Goal: Task Accomplishment & Management: Manage account settings

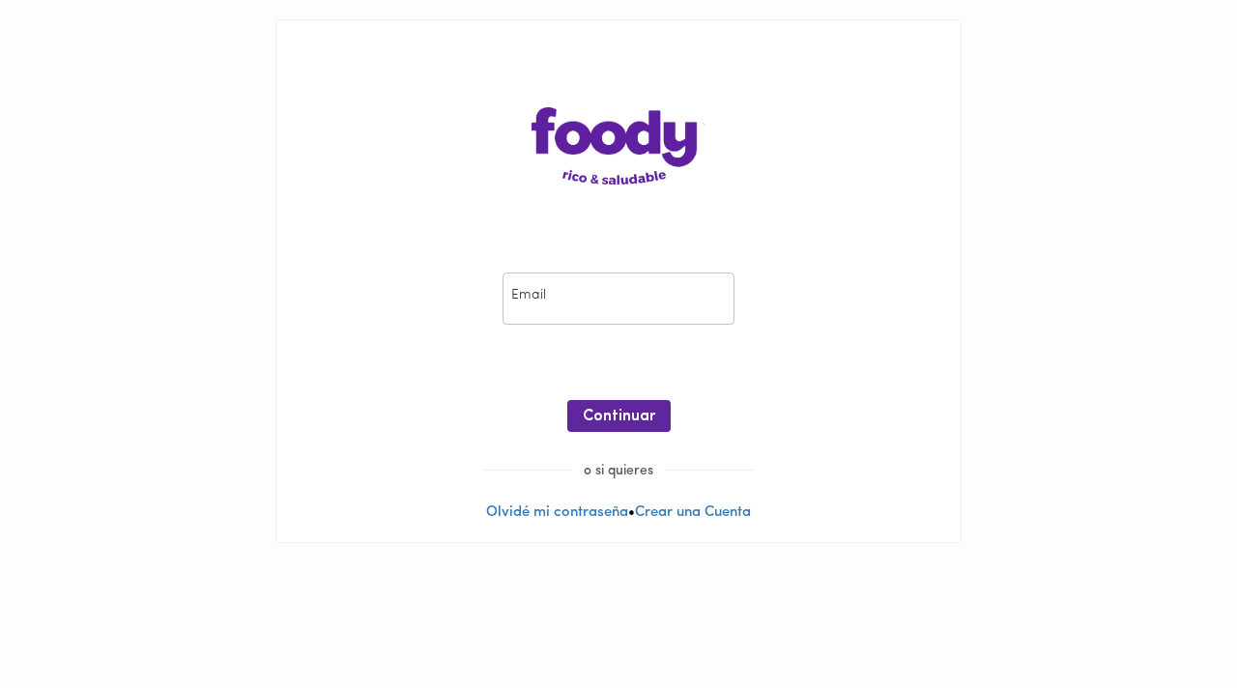
click at [612, 300] on input "email" at bounding box center [619, 299] width 232 height 53
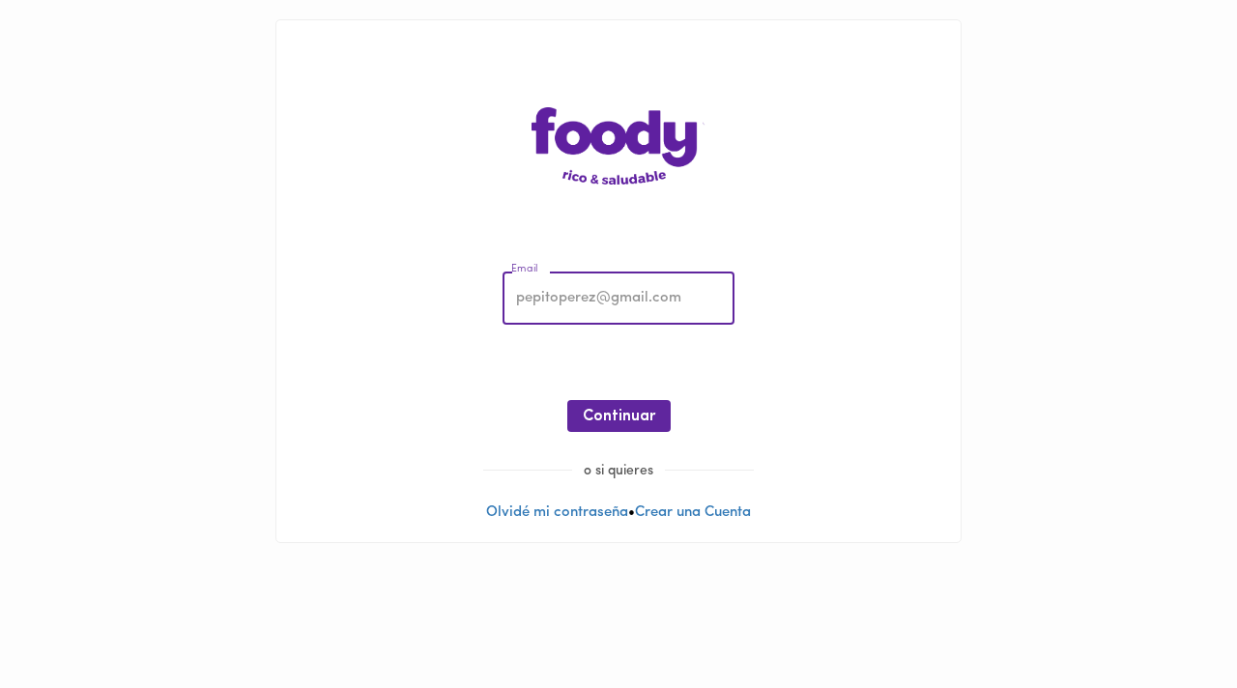
type input "[EMAIL_ADDRESS][DOMAIN_NAME]"
click at [622, 408] on span "Continuar" at bounding box center [619, 417] width 72 height 18
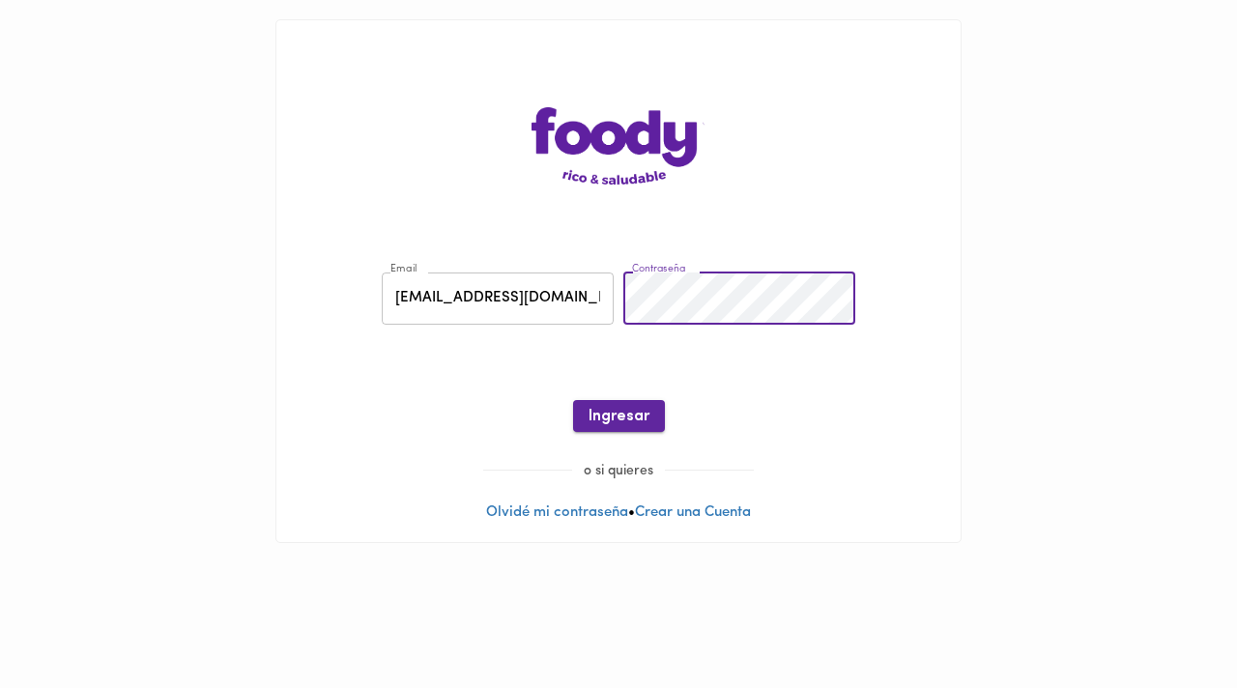
click at [623, 405] on button "Ingresar" at bounding box center [619, 416] width 92 height 32
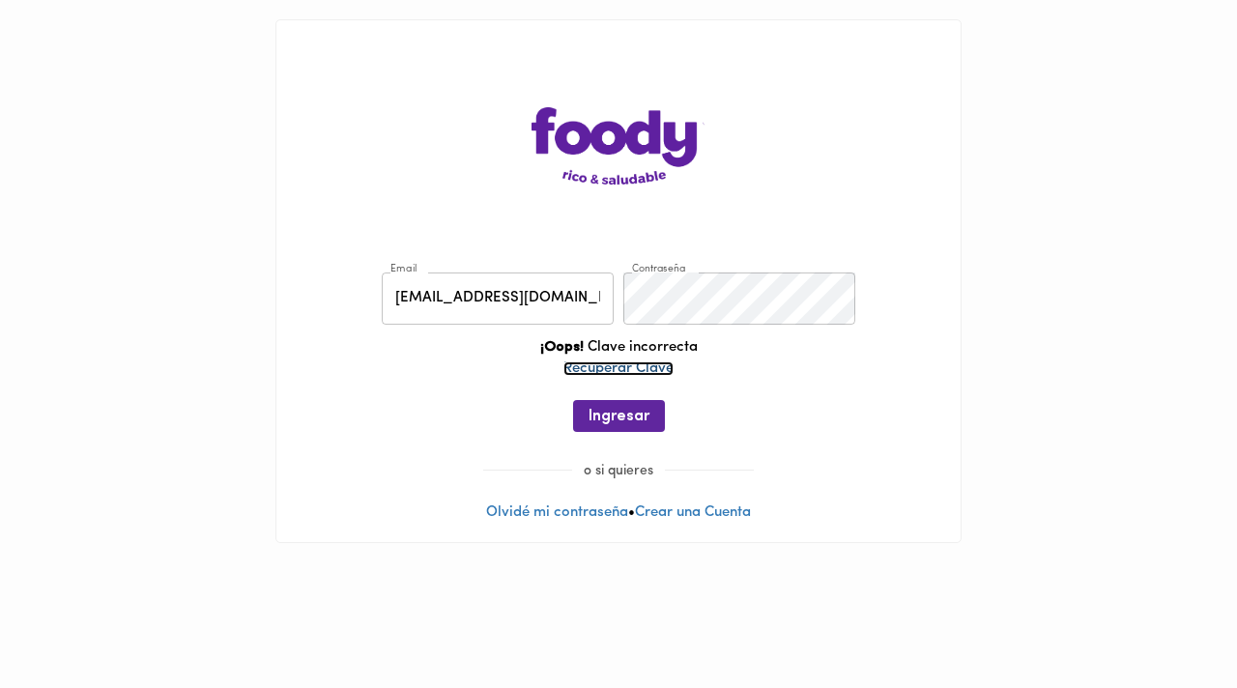
click at [637, 373] on link "Recuperar Clave" at bounding box center [619, 369] width 110 height 14
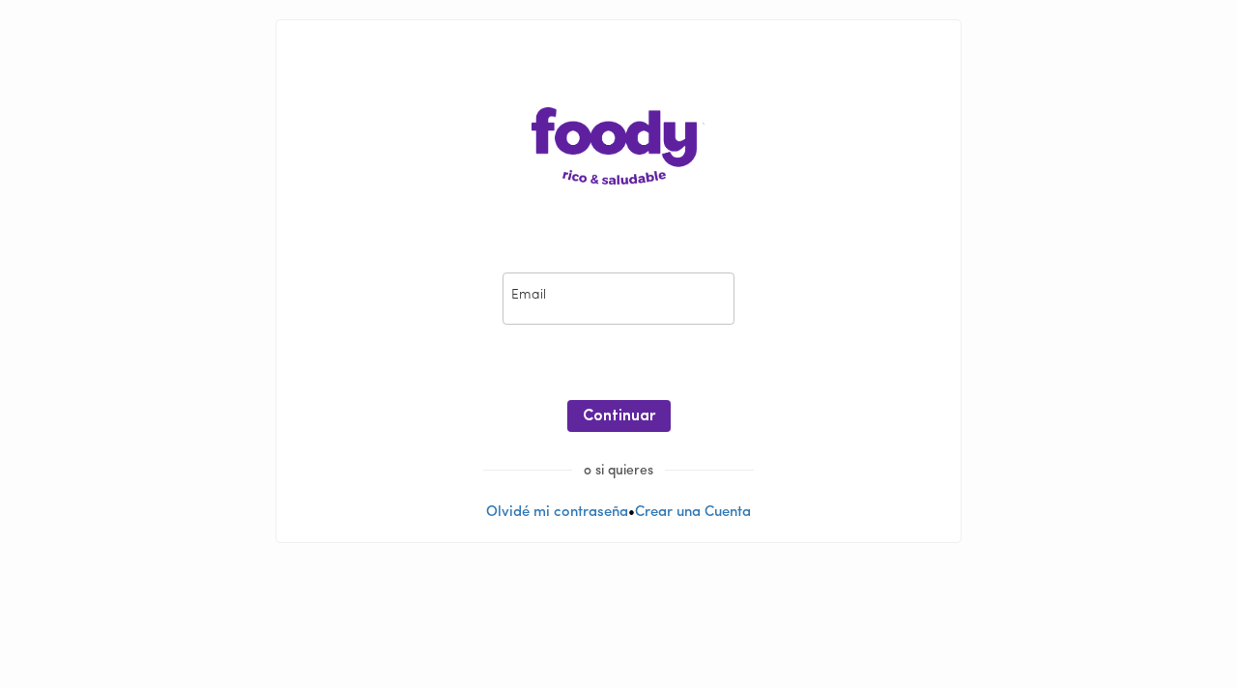
click at [573, 291] on input "email" at bounding box center [619, 299] width 232 height 53
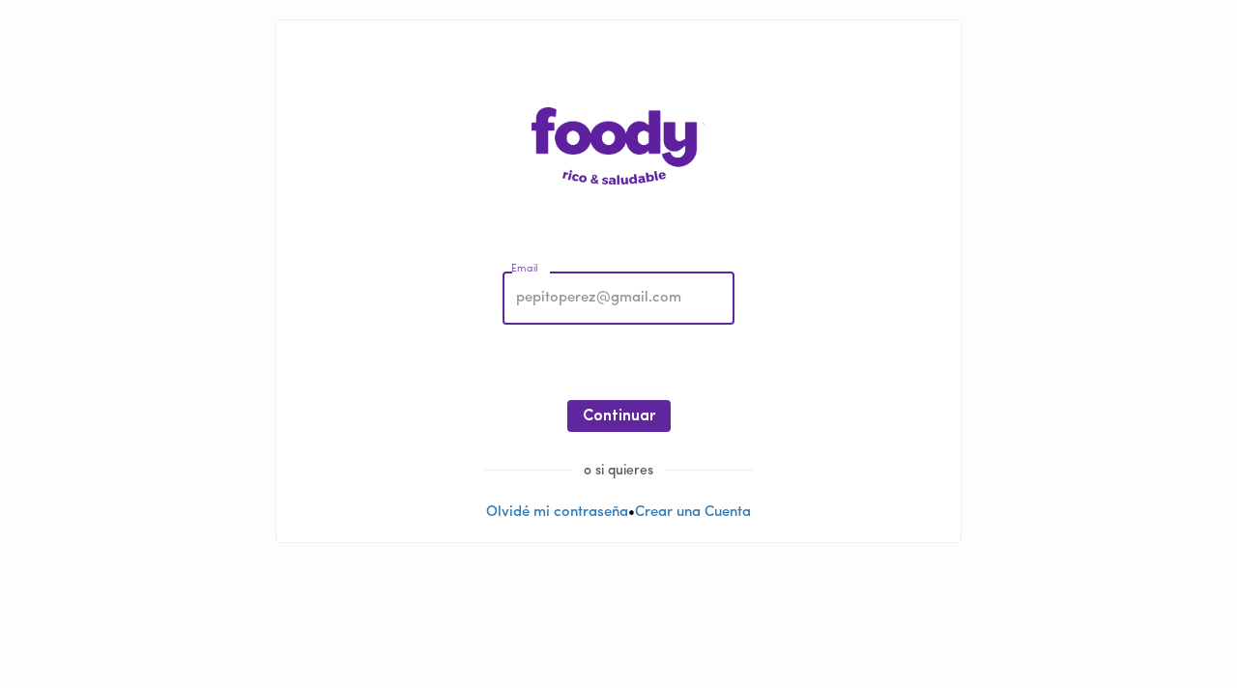
type input "[EMAIL_ADDRESS][DOMAIN_NAME]"
click at [629, 412] on span "Continuar" at bounding box center [619, 417] width 72 height 18
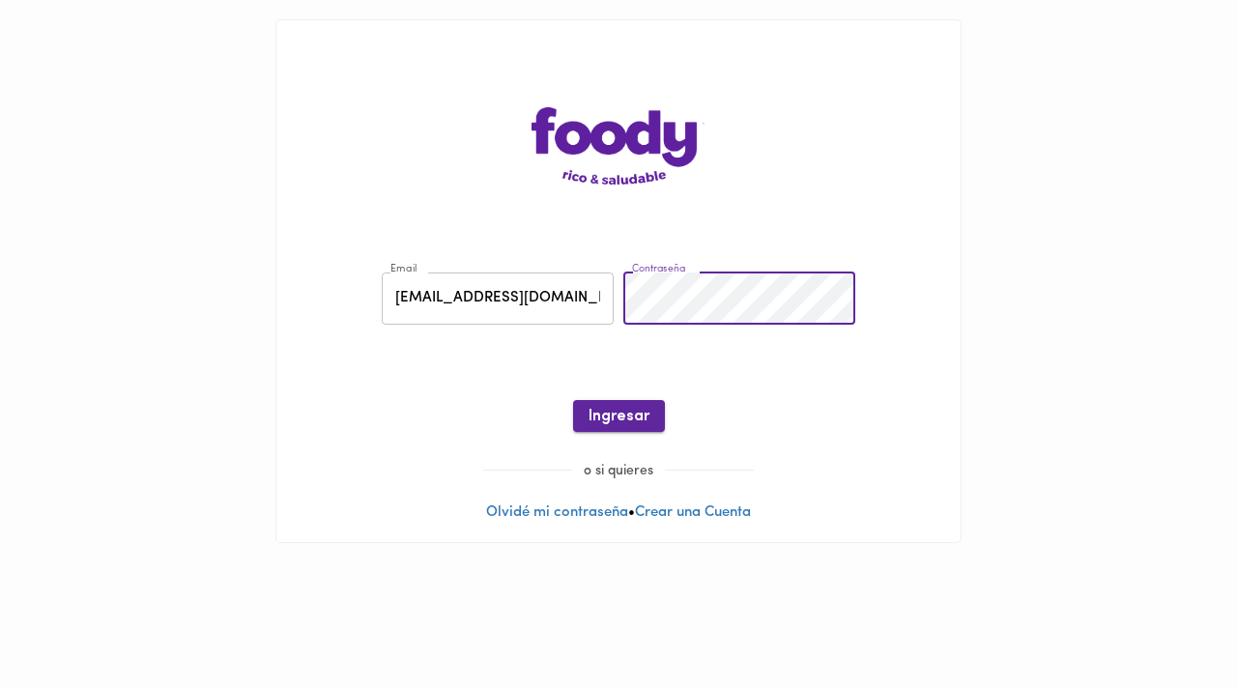
click at [638, 413] on span "Ingresar" at bounding box center [619, 417] width 61 height 18
click at [629, 416] on span "Ingresar" at bounding box center [619, 417] width 61 height 18
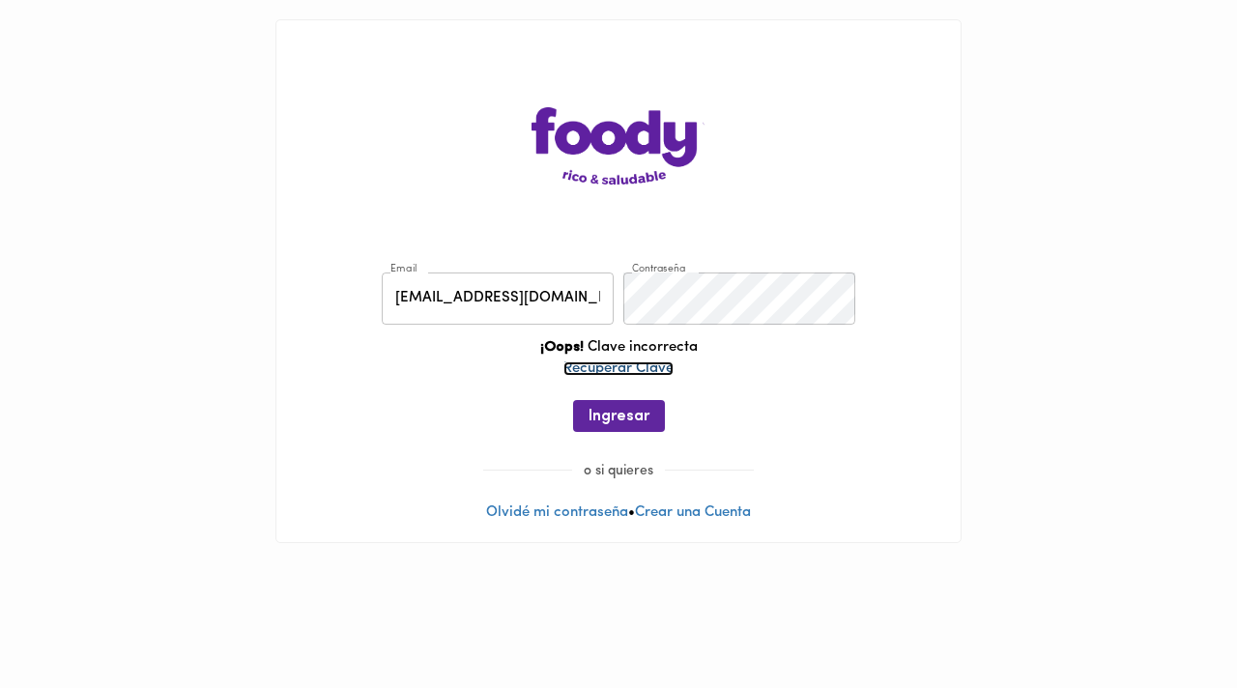
click at [650, 366] on link "Recuperar Clave" at bounding box center [619, 369] width 110 height 14
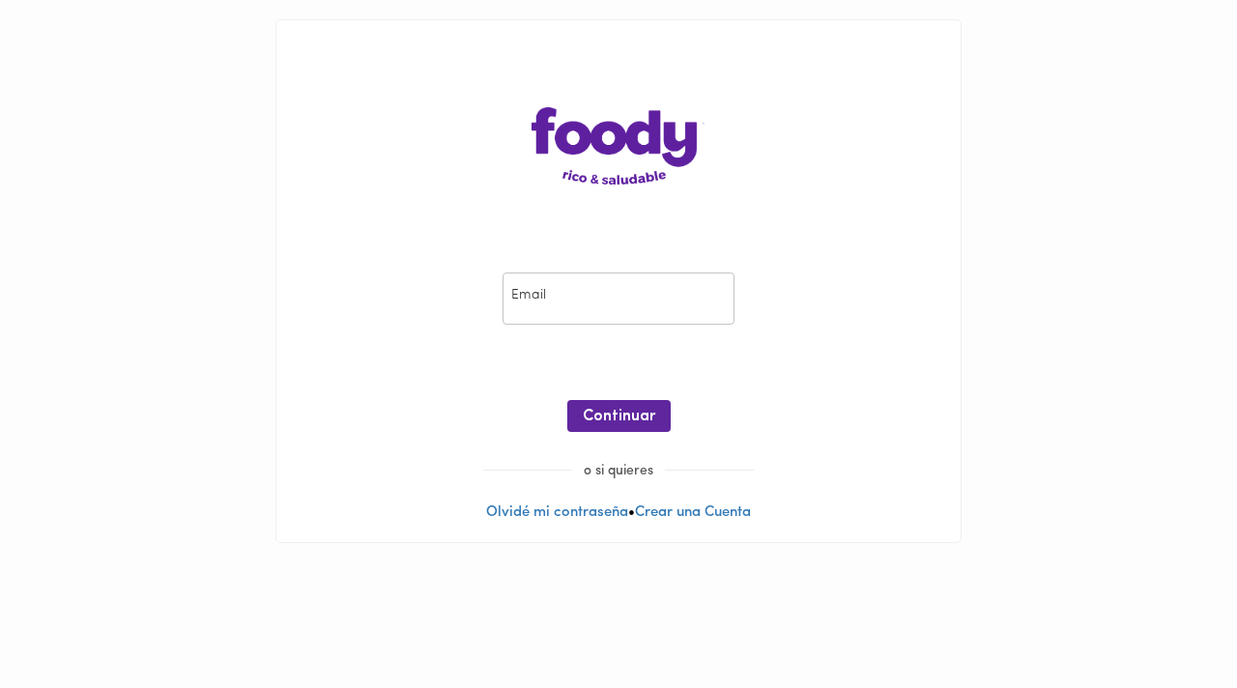
click at [564, 563] on html "Email Email ¡Oops! Recuperar Clave Continuar o si quieres Olvidé mi contraseña …" at bounding box center [618, 281] width 1237 height 563
click at [574, 510] on link "Olvidé mi contraseña" at bounding box center [557, 513] width 142 height 14
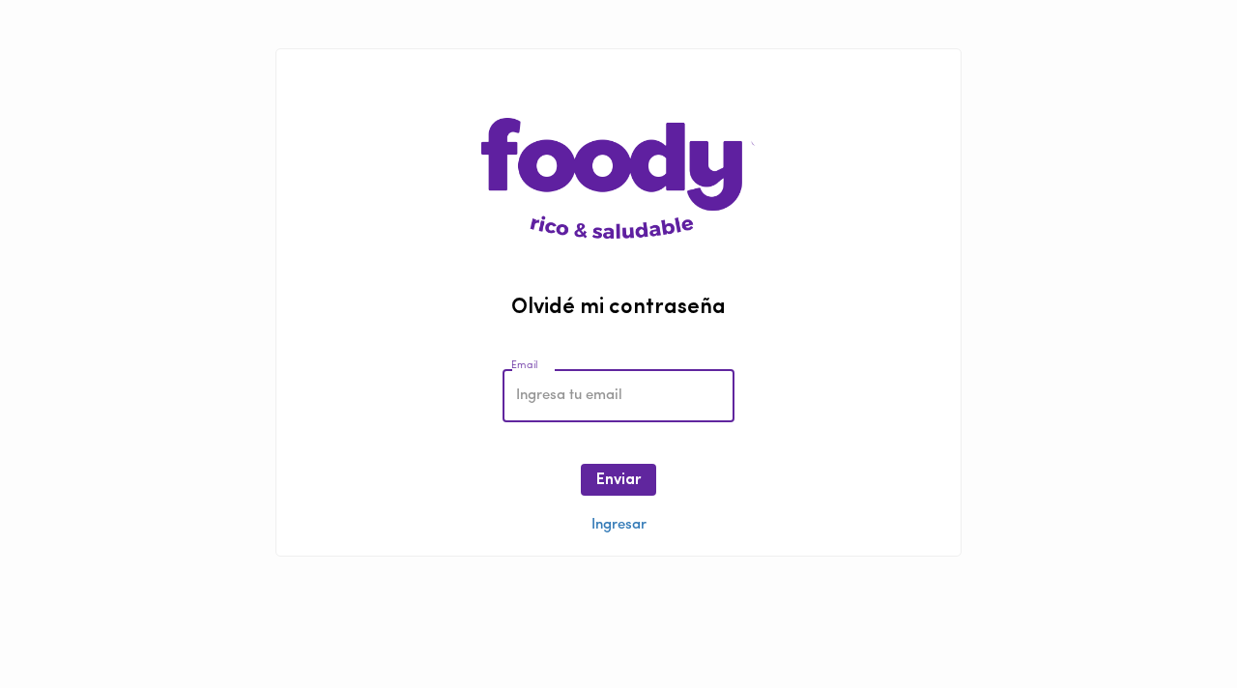
click at [579, 414] on input "email" at bounding box center [619, 395] width 232 height 53
type input "[EMAIL_ADDRESS][DOMAIN_NAME]"
click at [622, 484] on span "Enviar" at bounding box center [618, 481] width 44 height 18
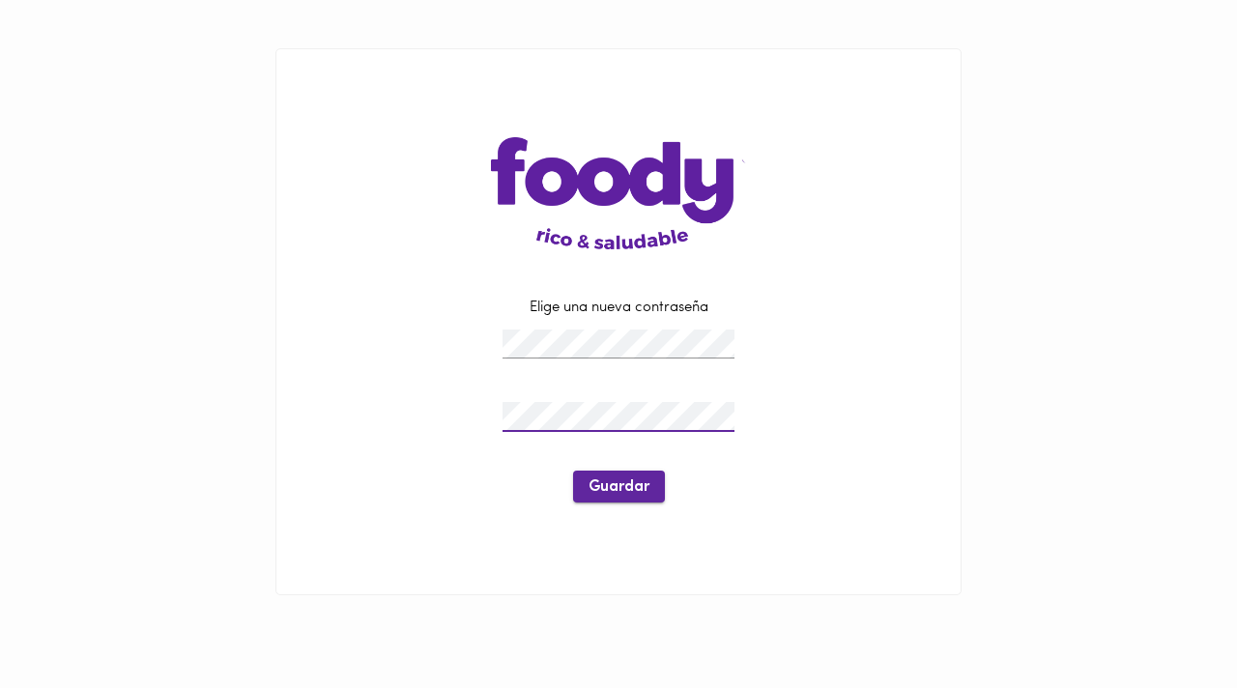
click at [628, 489] on span "Guardar" at bounding box center [619, 487] width 61 height 18
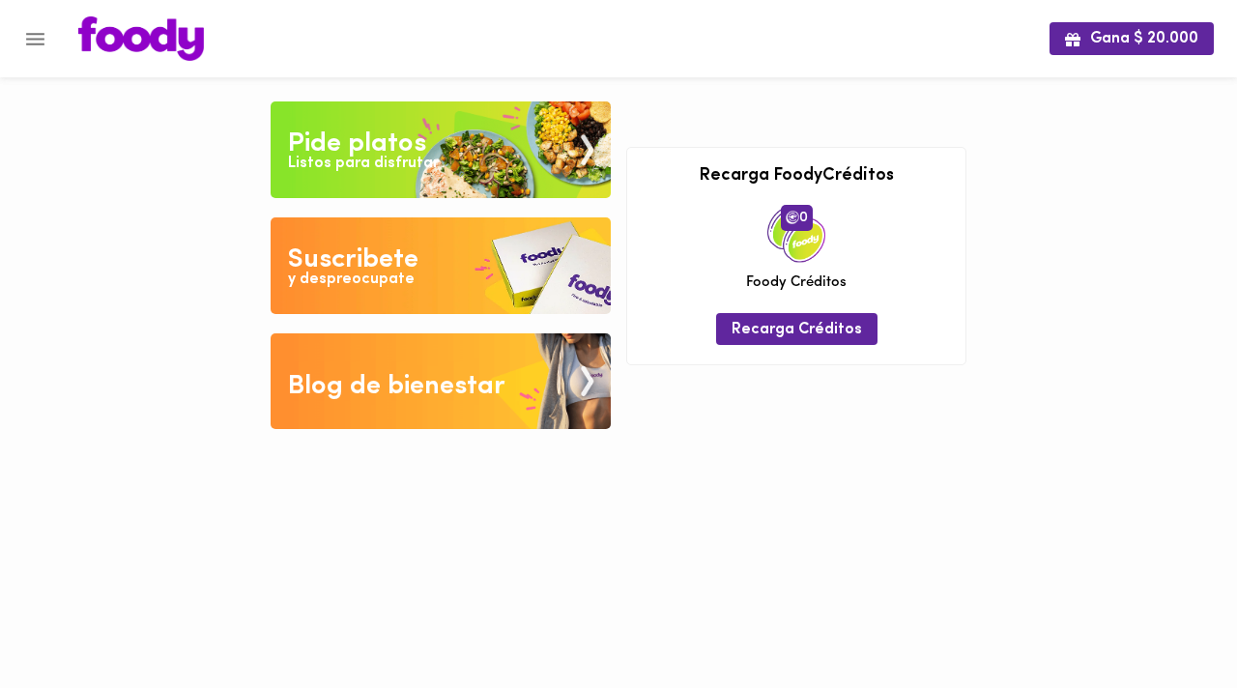
click at [400, 280] on div "y despreocupate" at bounding box center [351, 280] width 127 height 22
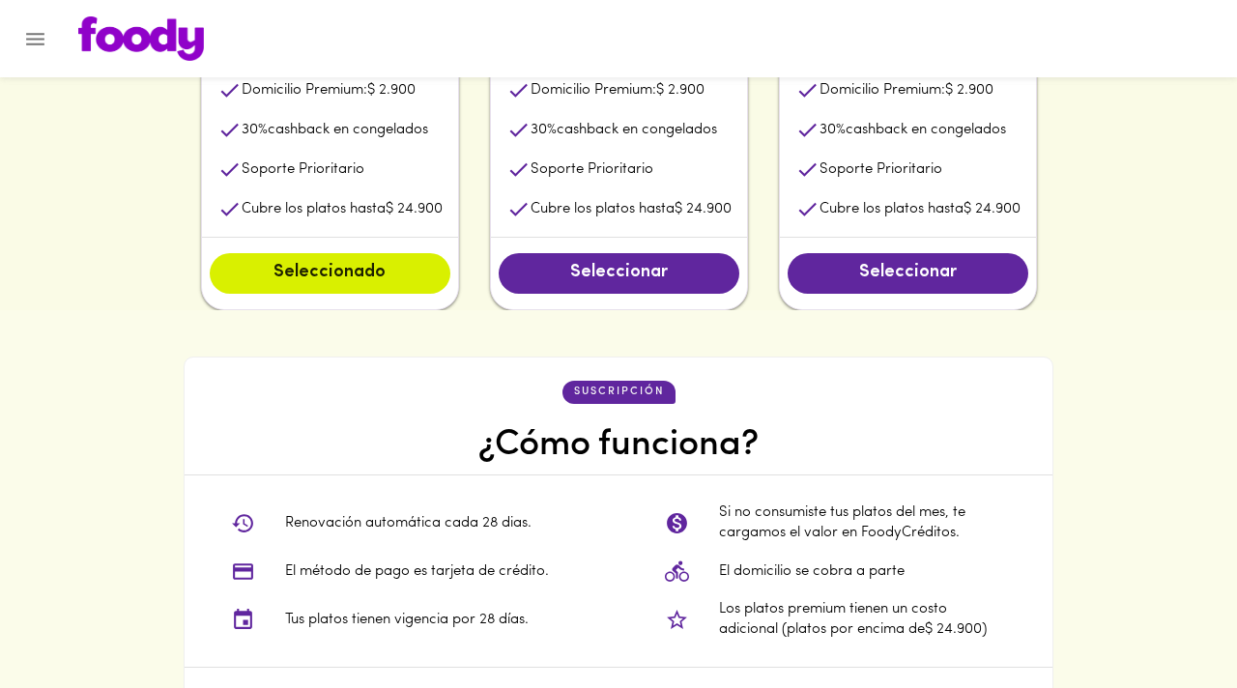
scroll to position [1145, 0]
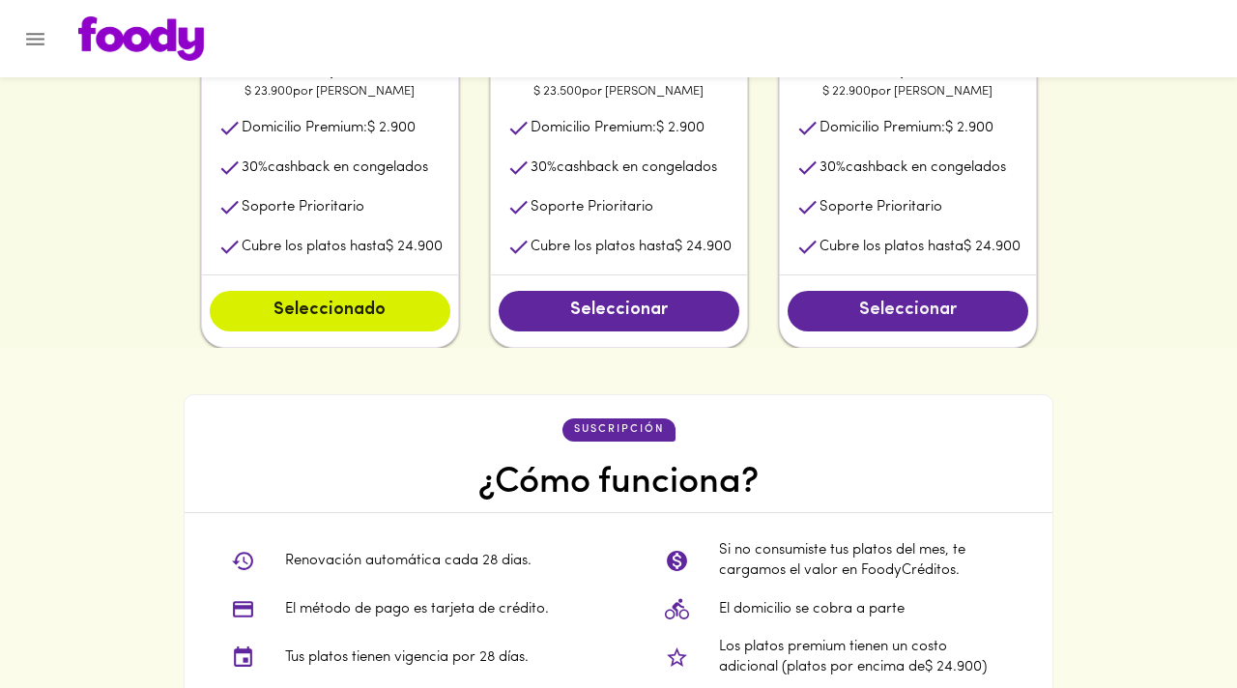
click at [881, 318] on span "Seleccionar" at bounding box center [908, 311] width 202 height 21
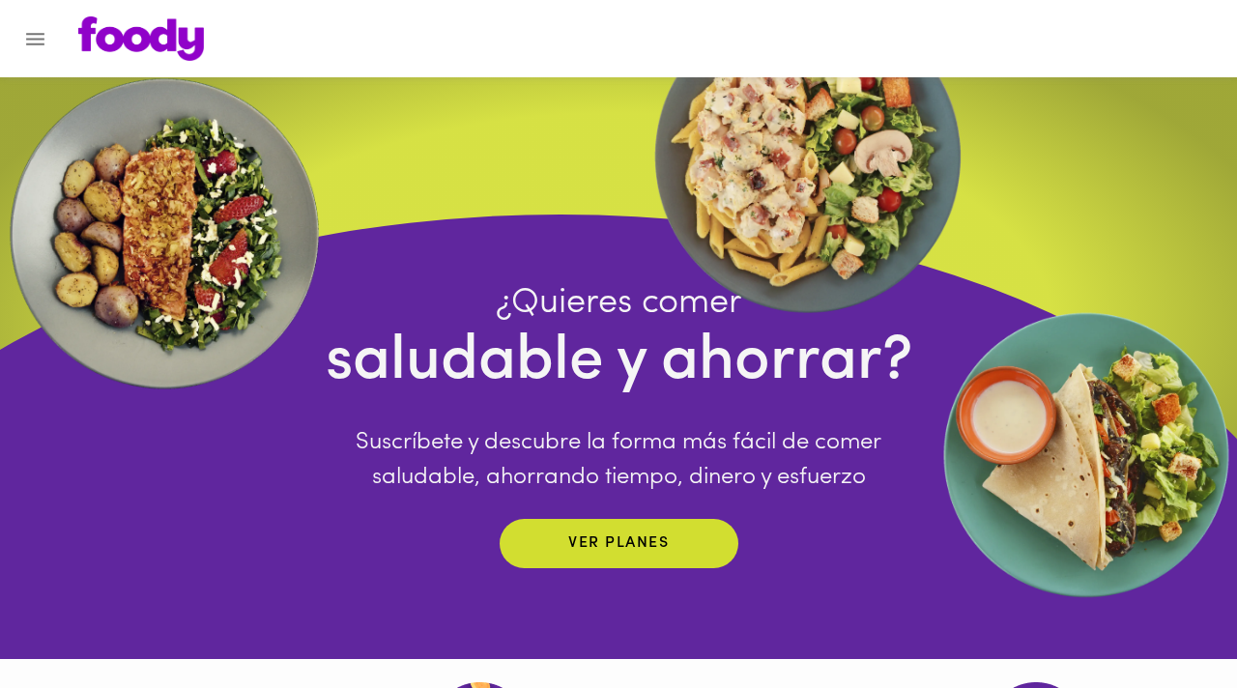
scroll to position [0, 0]
